Goal: Task Accomplishment & Management: Manage account settings

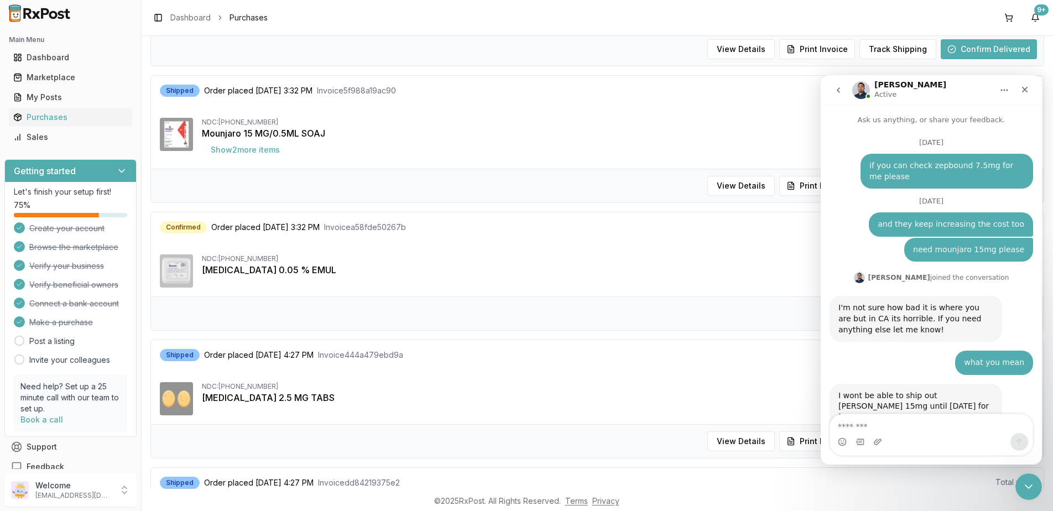
scroll to position [7427, 0]
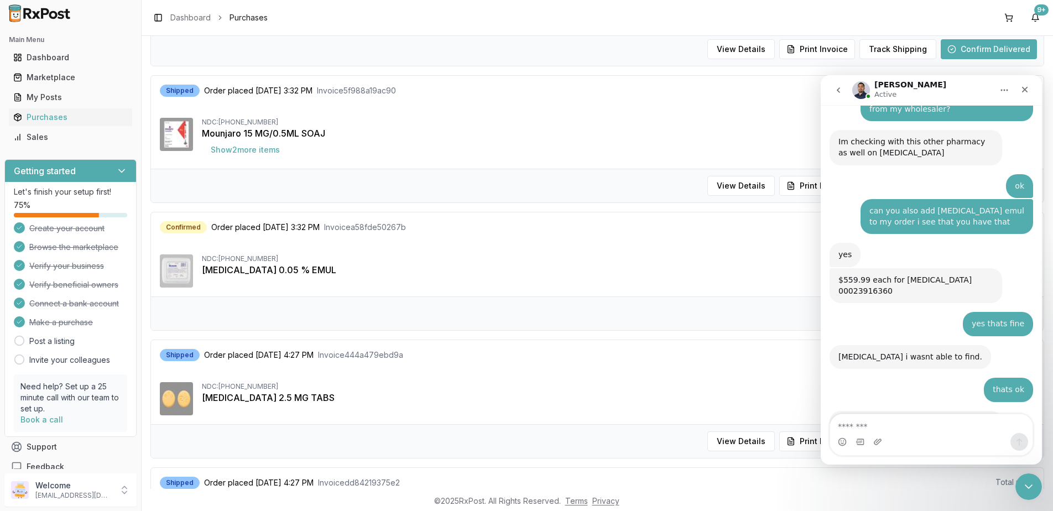
click at [916, 427] on textarea "Message…" at bounding box center [931, 423] width 202 height 19
type textarea "*"
type textarea "**********"
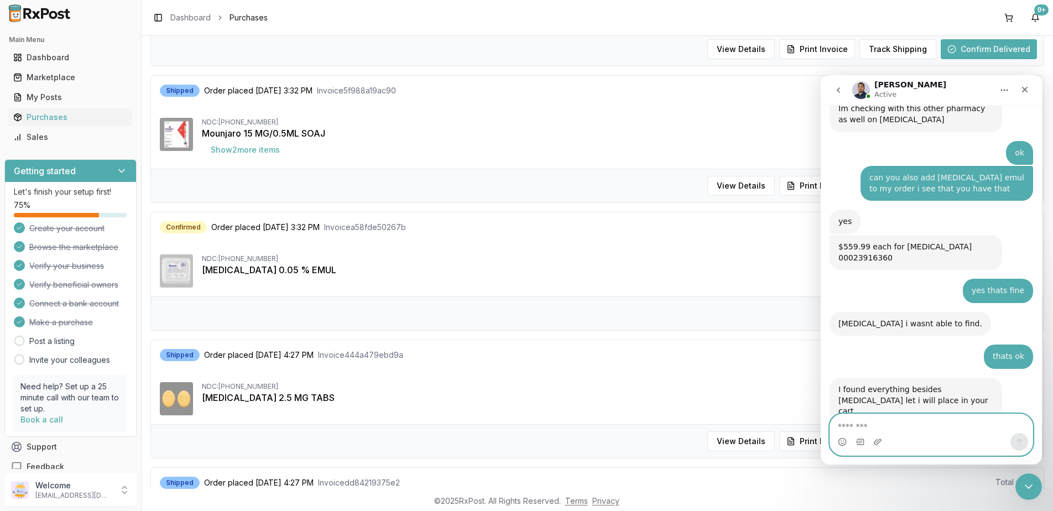
click at [908, 420] on textarea "Message…" at bounding box center [931, 423] width 202 height 19
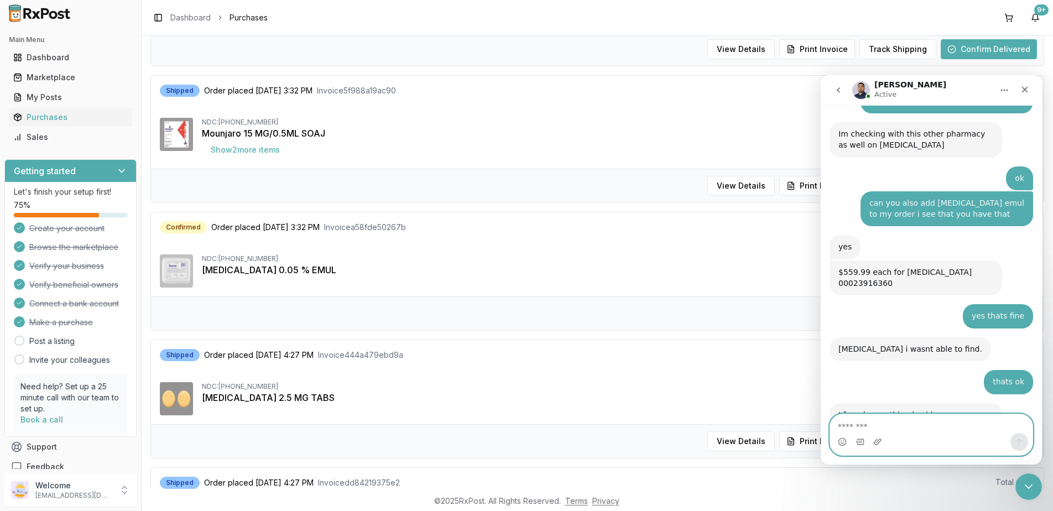
scroll to position [7486, 0]
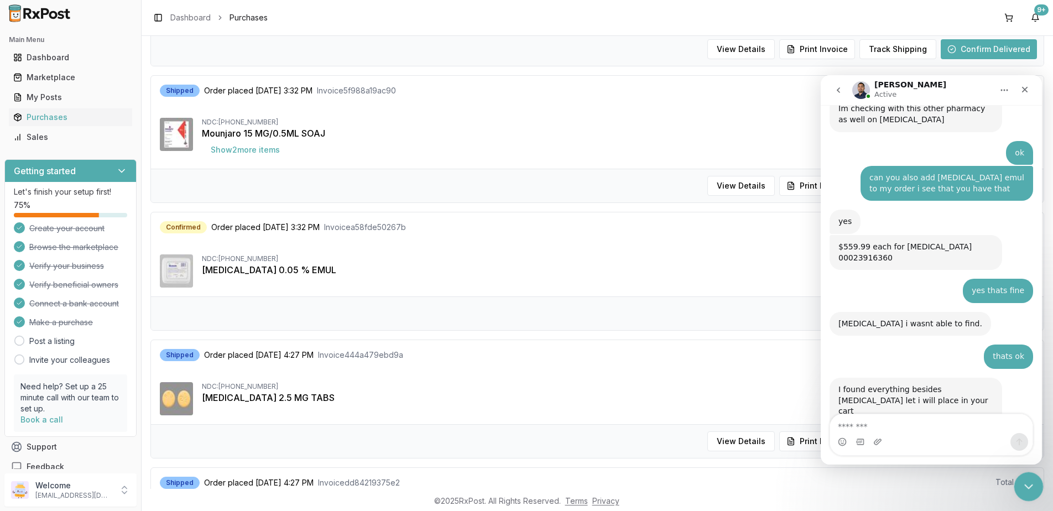
click at [1026, 481] on icon "Close Intercom Messenger" at bounding box center [1027, 484] width 13 height 13
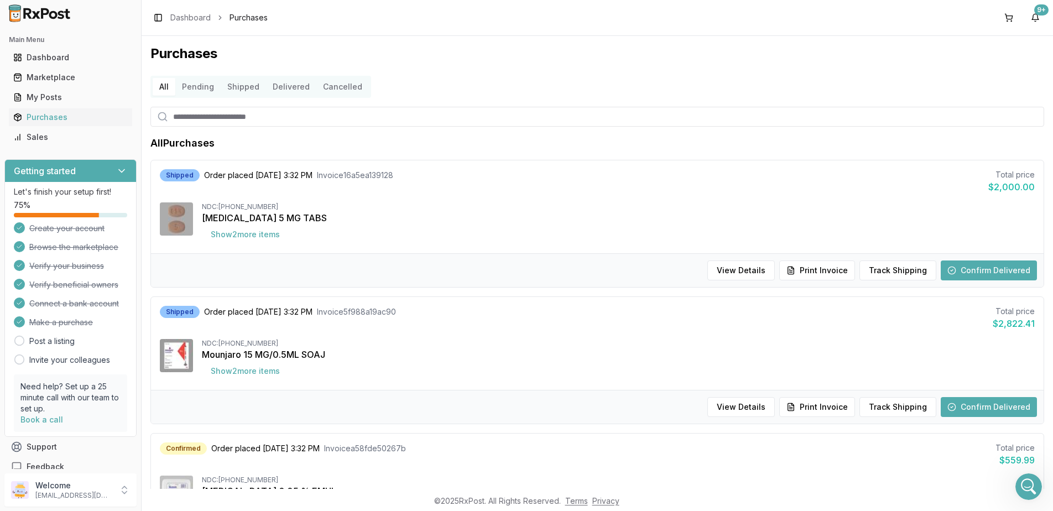
click at [982, 271] on button "Confirm Delivered" at bounding box center [989, 271] width 96 height 20
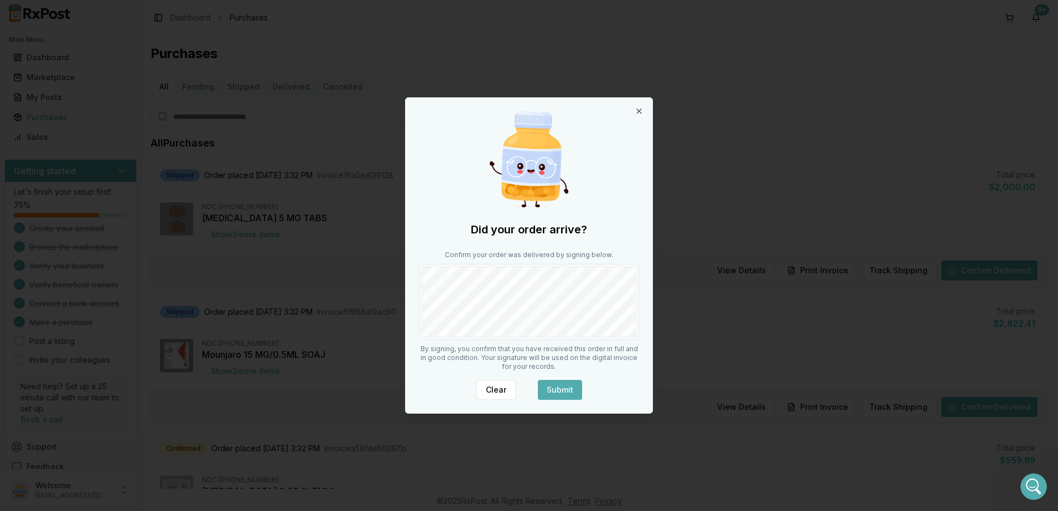
click at [563, 392] on button "Submit" at bounding box center [560, 390] width 44 height 20
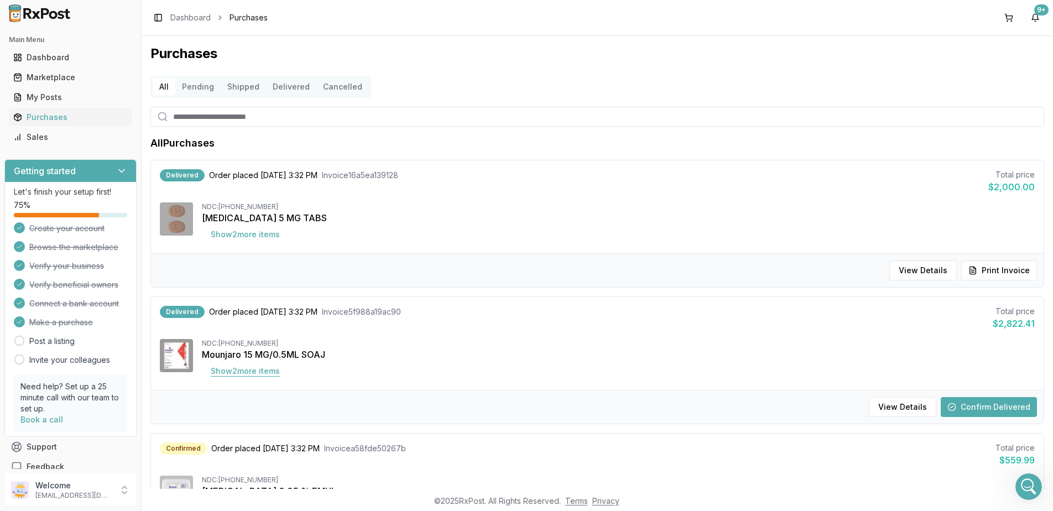
click at [257, 367] on button "Show 2 more item s" at bounding box center [245, 371] width 87 height 20
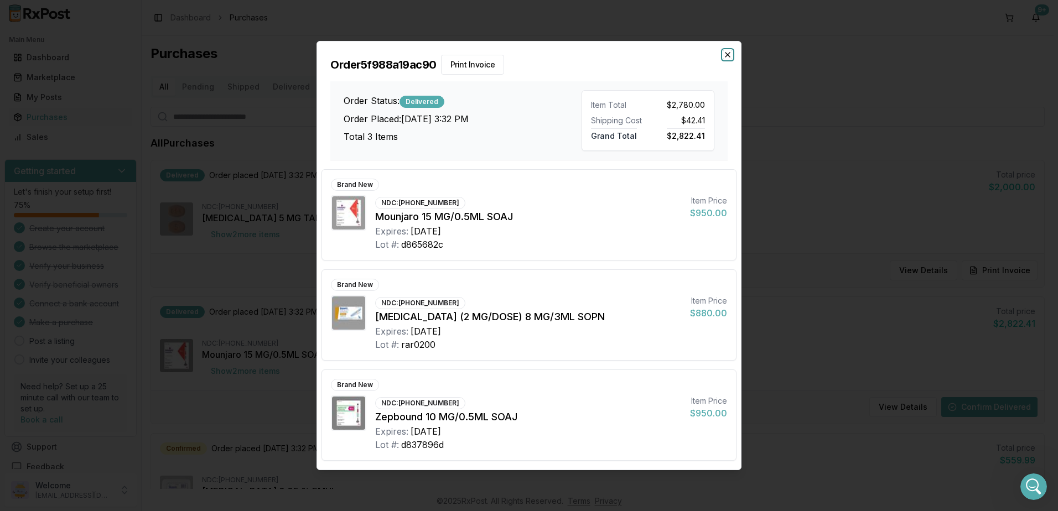
click at [726, 51] on icon "button" at bounding box center [727, 54] width 9 height 9
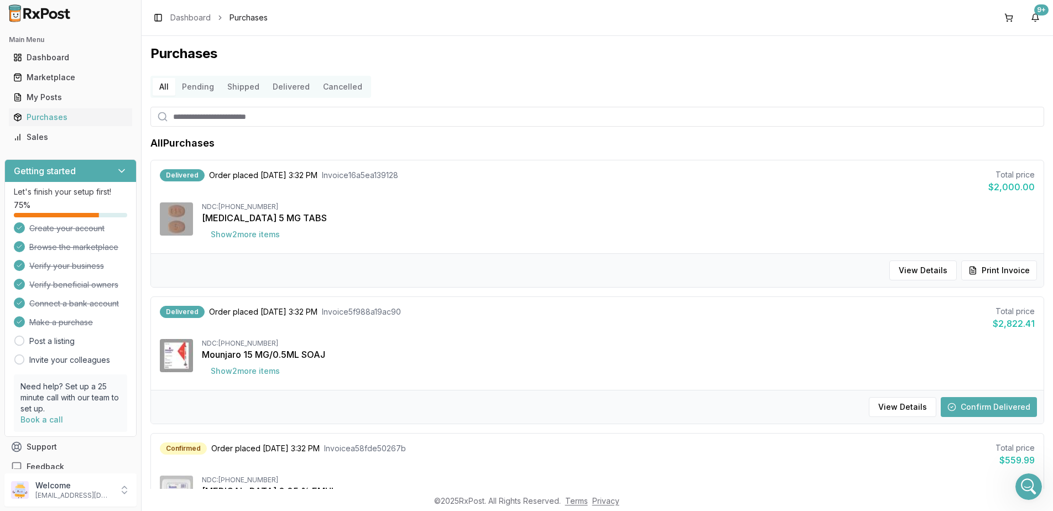
click at [985, 404] on button "Confirm Delivered" at bounding box center [989, 407] width 96 height 20
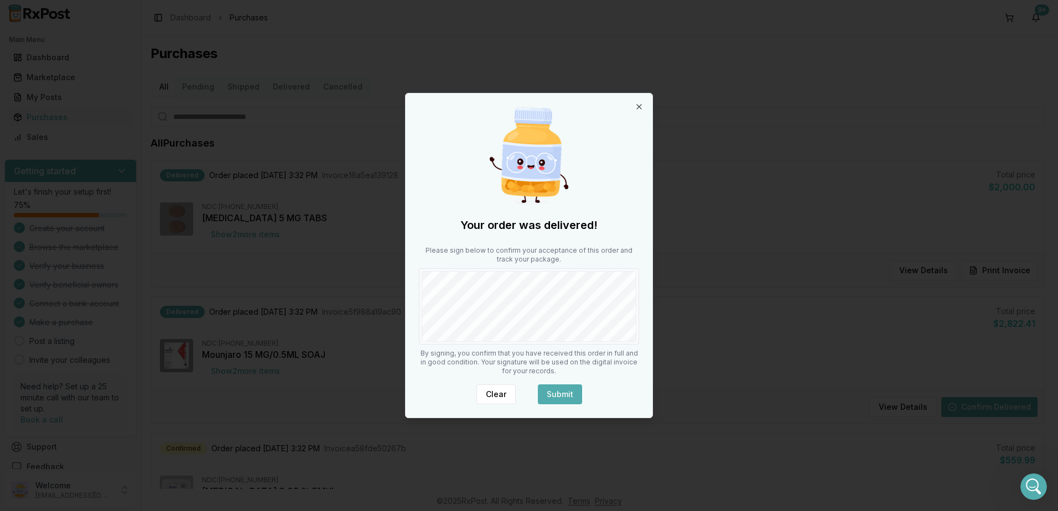
click at [558, 394] on button "Submit" at bounding box center [560, 394] width 44 height 20
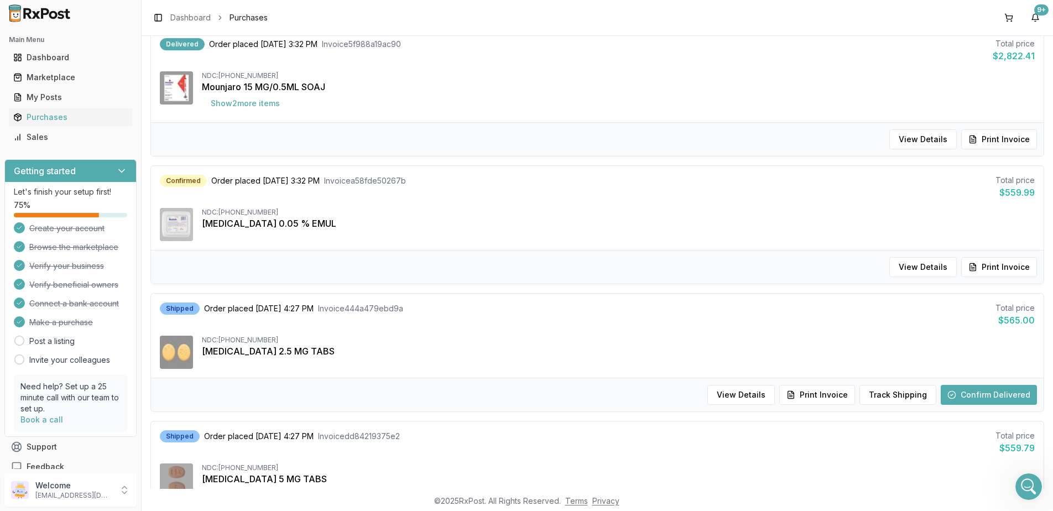
scroll to position [332, 0]
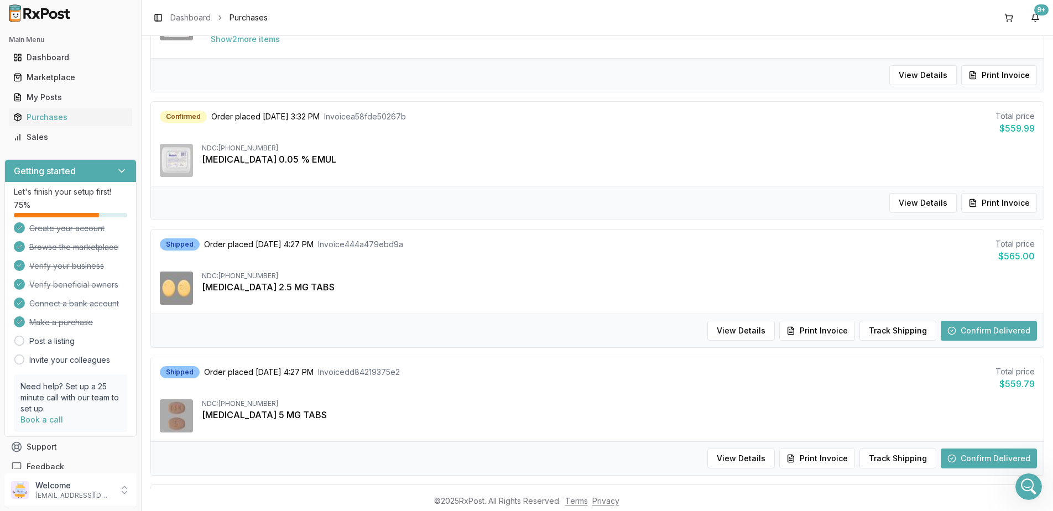
click at [962, 329] on button "Confirm Delivered" at bounding box center [989, 331] width 96 height 20
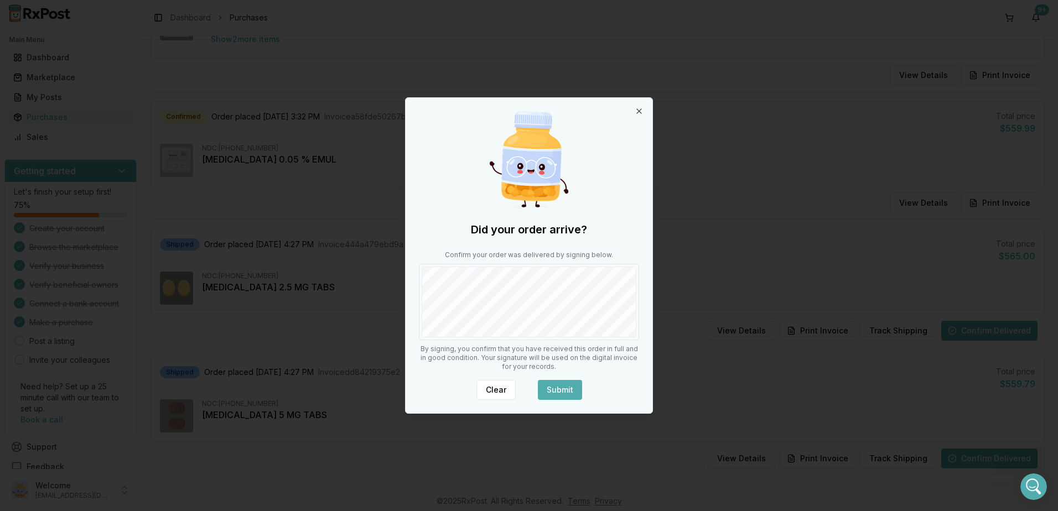
click at [570, 391] on button "Submit" at bounding box center [560, 390] width 44 height 20
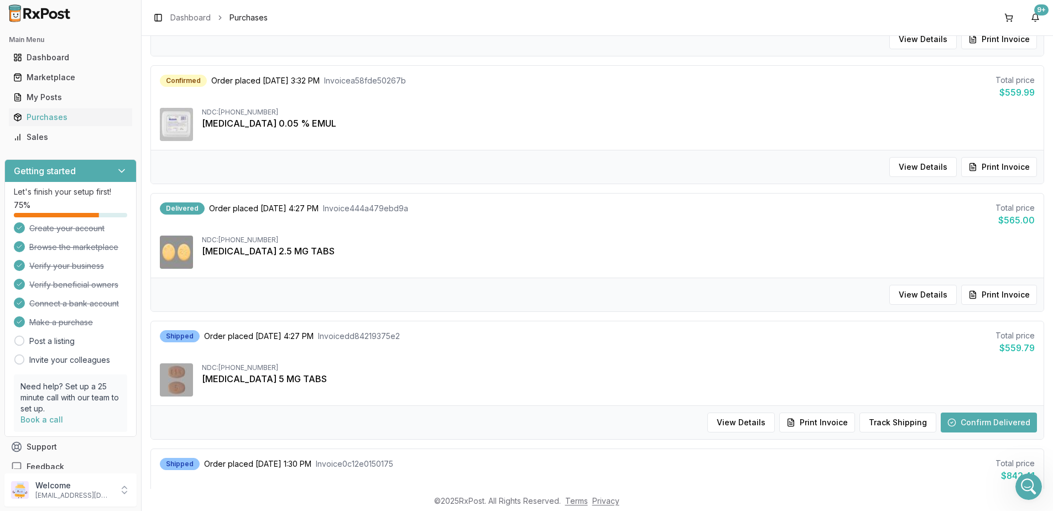
scroll to position [387, 0]
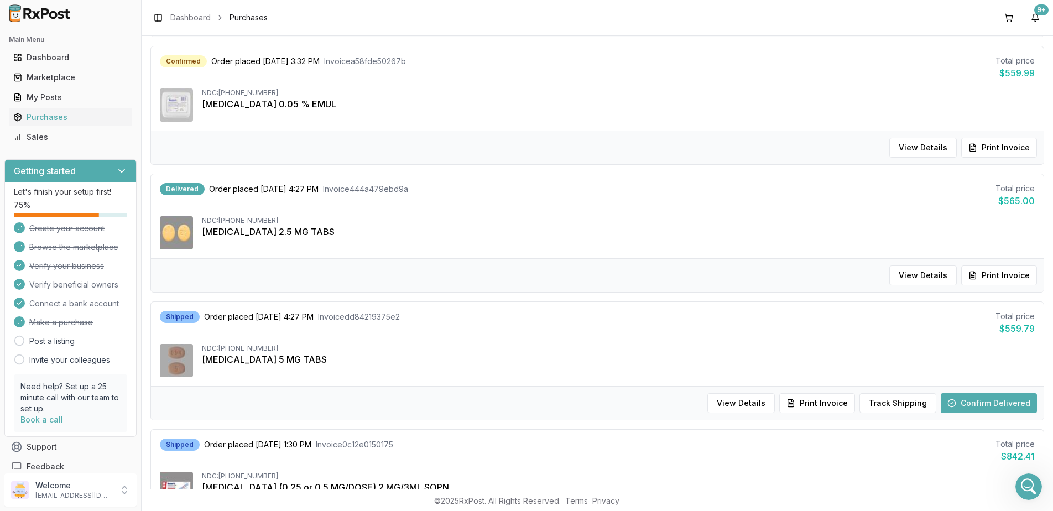
click at [993, 401] on button "Confirm Delivered" at bounding box center [989, 403] width 96 height 20
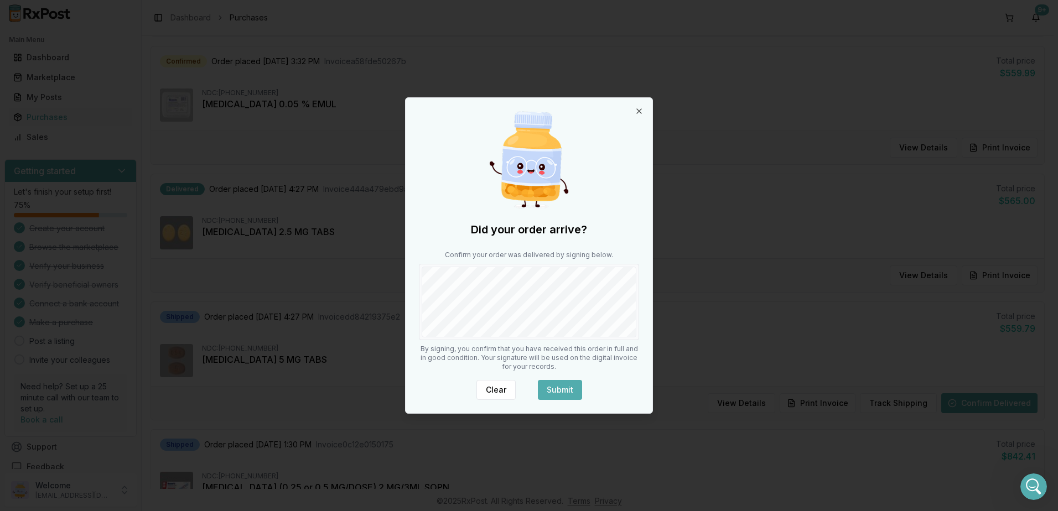
click at [564, 389] on button "Submit" at bounding box center [560, 390] width 44 height 20
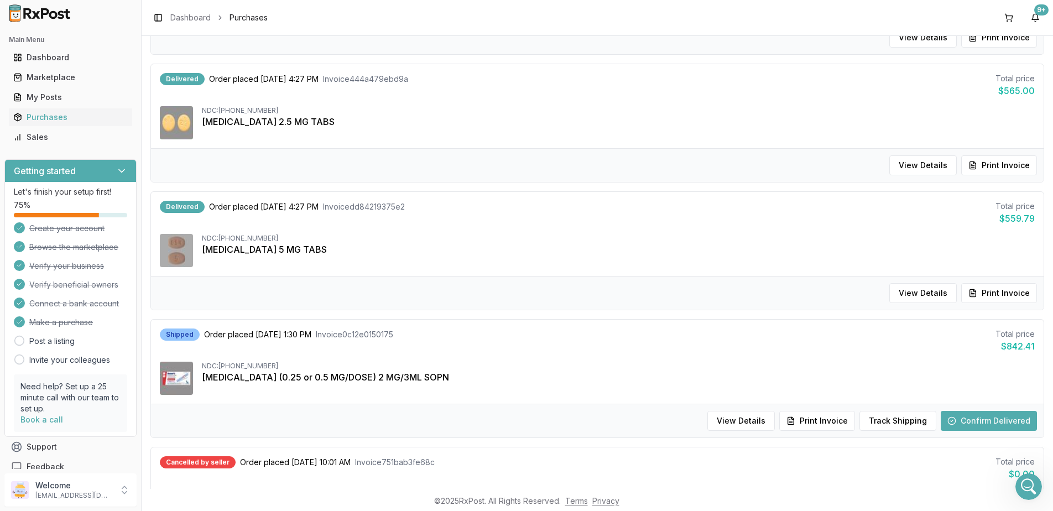
scroll to position [498, 0]
click at [907, 415] on button "Track Shipping" at bounding box center [898, 420] width 77 height 20
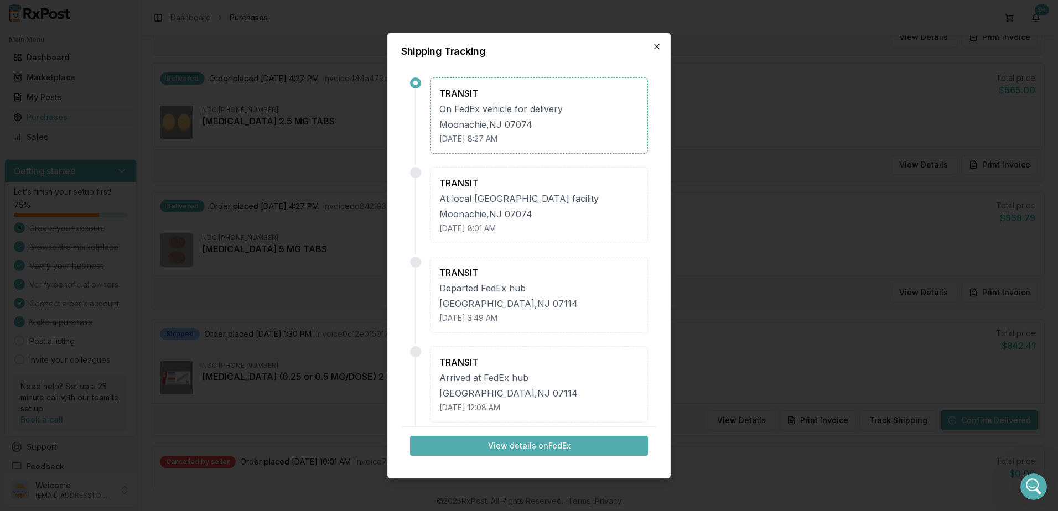
click at [658, 42] on icon "button" at bounding box center [656, 46] width 9 height 9
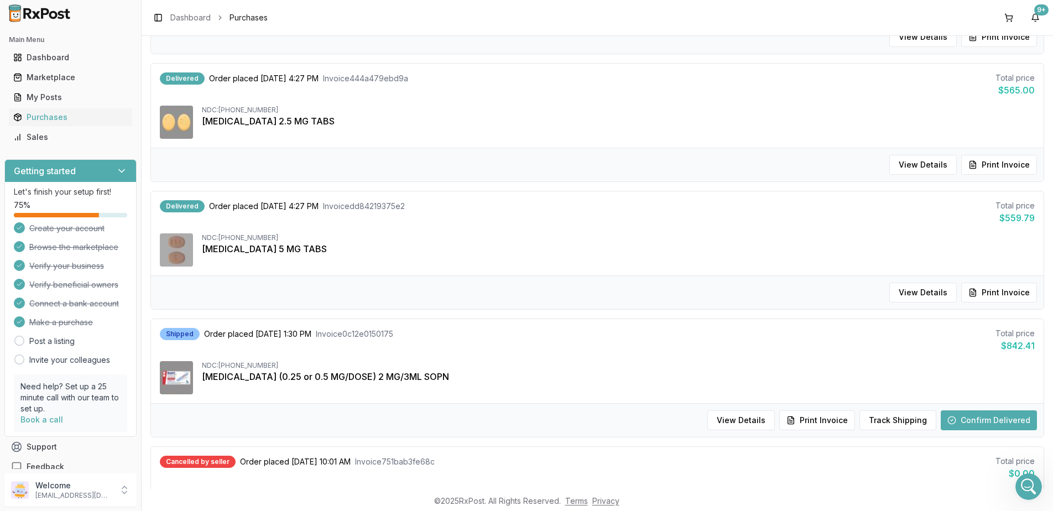
click at [993, 428] on button "Confirm Delivered" at bounding box center [989, 420] width 96 height 20
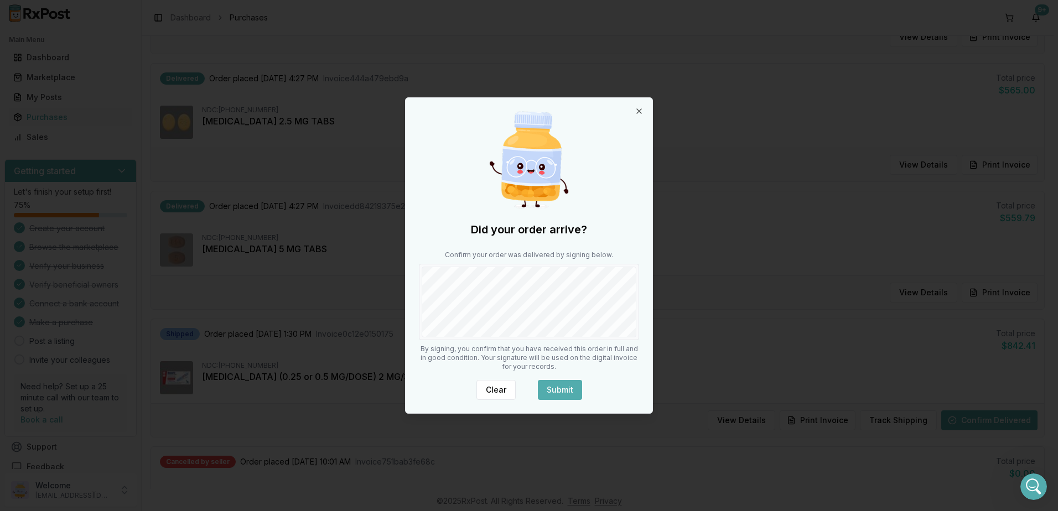
drag, startPoint x: 561, startPoint y: 387, endPoint x: 589, endPoint y: 370, distance: 33.0
click at [561, 387] on button "Submit" at bounding box center [560, 390] width 44 height 20
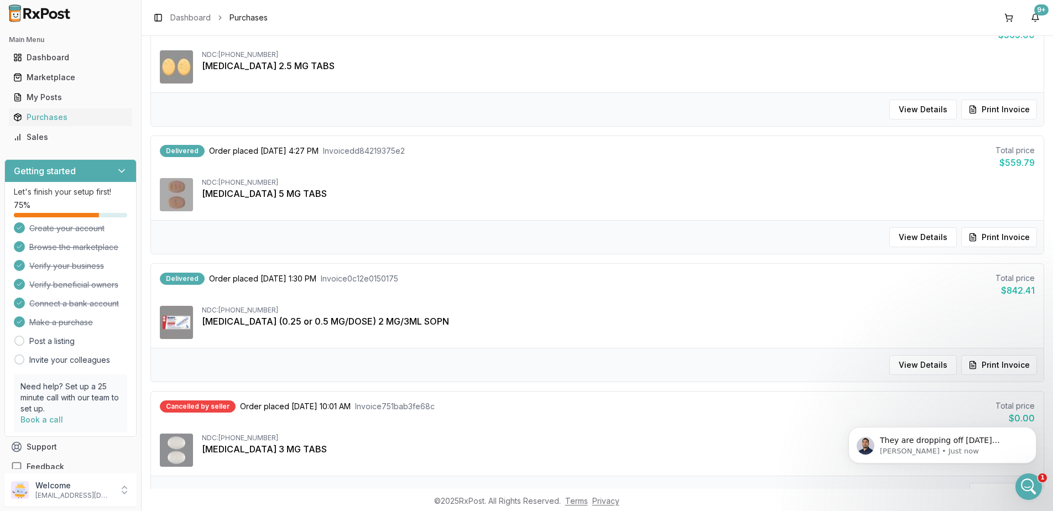
scroll to position [7540, 0]
click at [980, 454] on p "[PERSON_NAME] • Just now" at bounding box center [951, 451] width 143 height 10
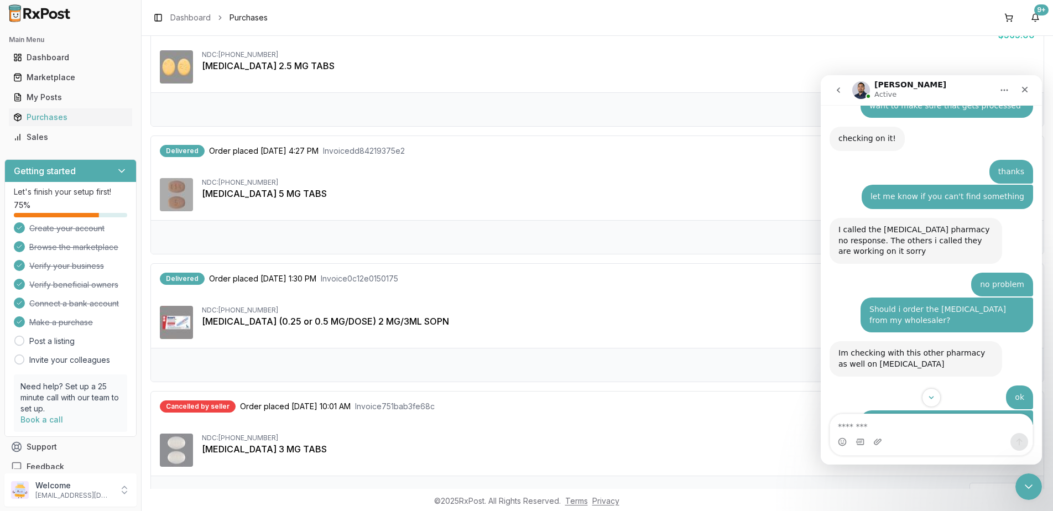
scroll to position [7559, 0]
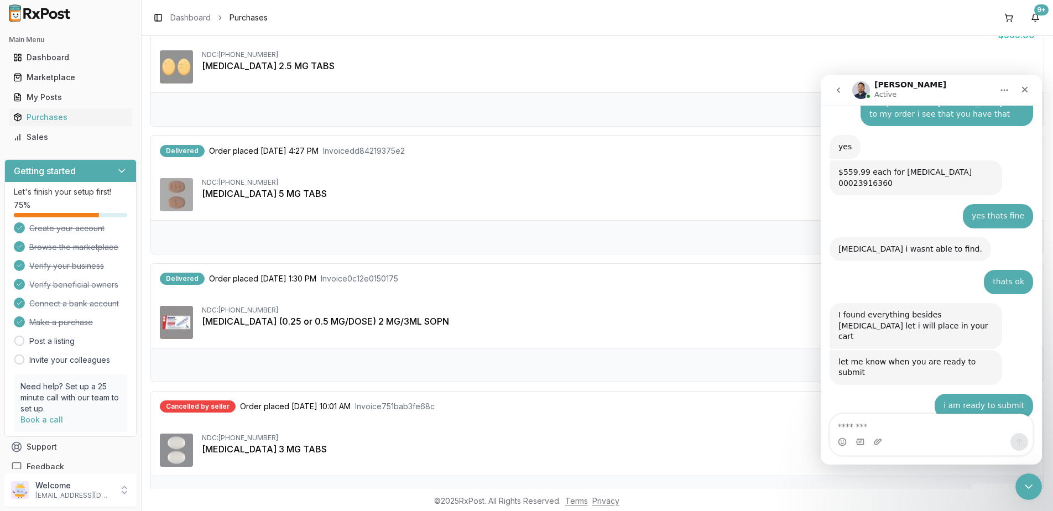
click at [913, 416] on textarea "Message…" at bounding box center [931, 423] width 202 height 19
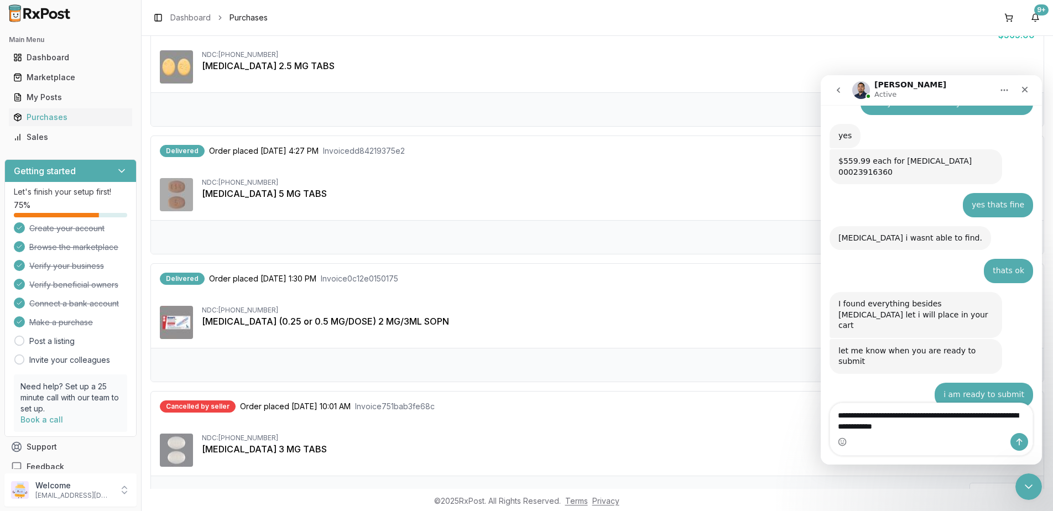
type textarea "**********"
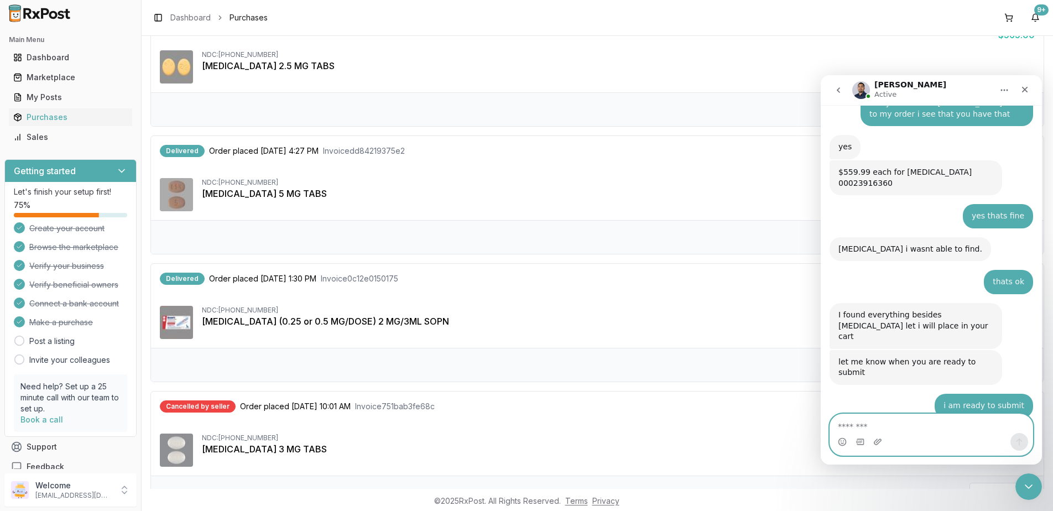
scroll to position [7617, 0]
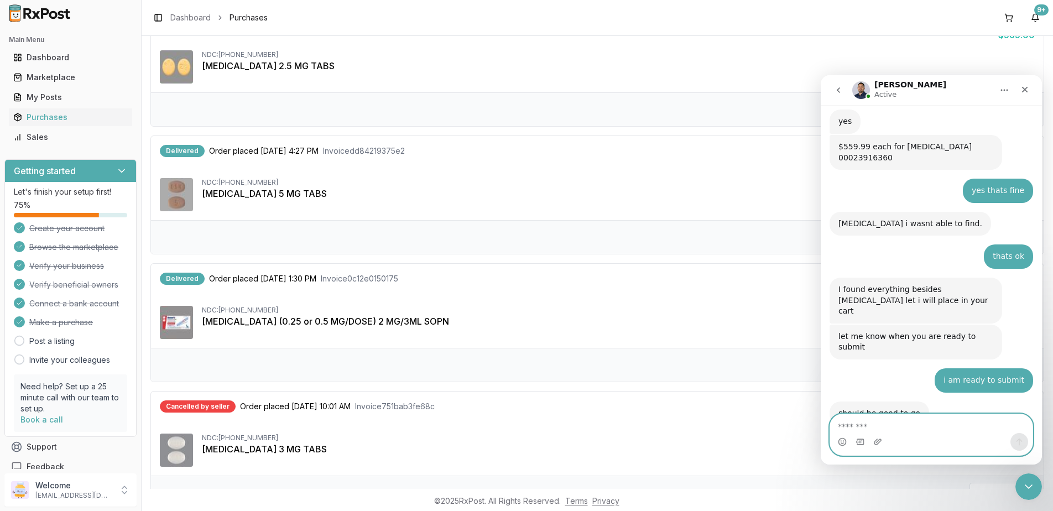
click at [898, 423] on textarea "Message…" at bounding box center [931, 423] width 202 height 19
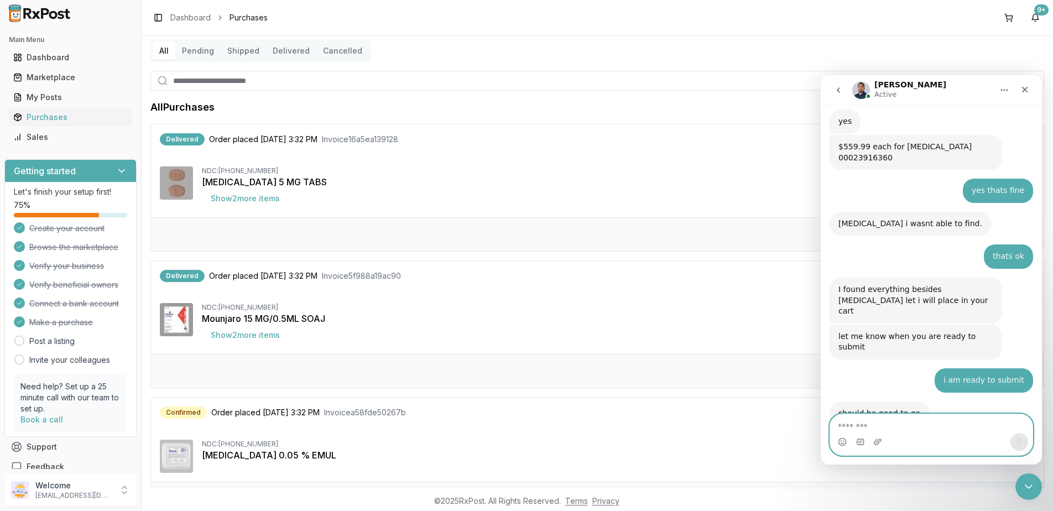
scroll to position [55, 0]
